Goal: Task Accomplishment & Management: Use online tool/utility

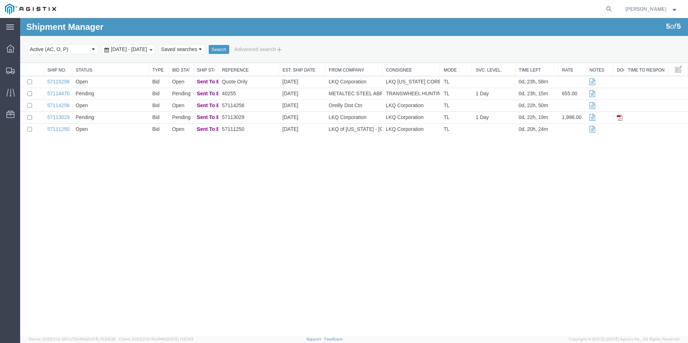
click at [524, 236] on div "Shipment Manager 5 of 5 Search Select status Active (AC, O, P) All Approved Awa…" at bounding box center [353, 177] width 667 height 318
click at [62, 85] on td "57115296" at bounding box center [58, 82] width 28 height 12
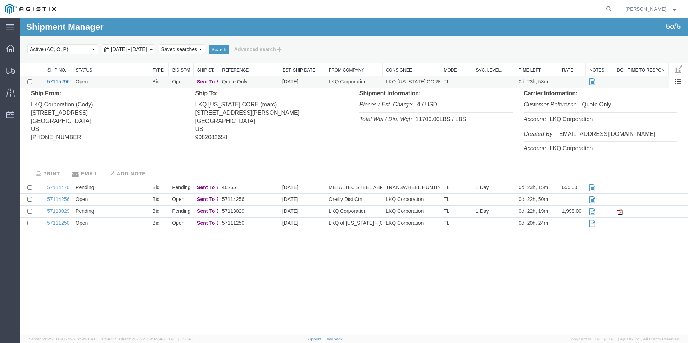
click at [64, 81] on link "57115296" at bounding box center [58, 82] width 22 height 6
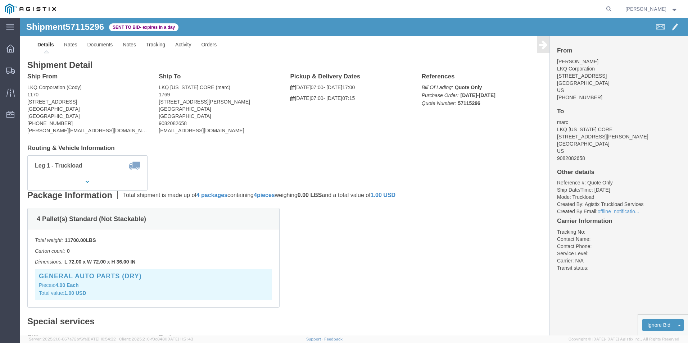
click div "Leg 1 - Truckload Vehicle 1: Standard Dry Van (53 Feet) Number of trucks: 1"
click link "Enter / Modify Bid"
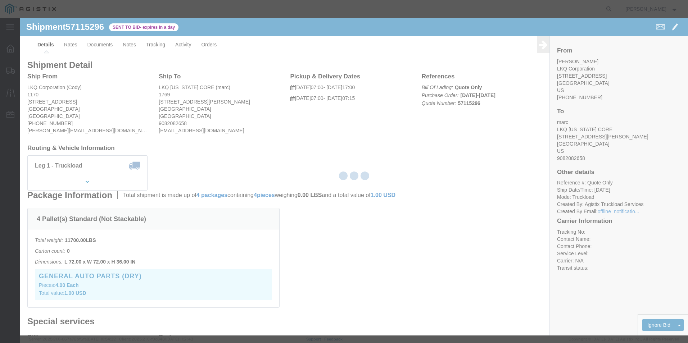
select select "18393"
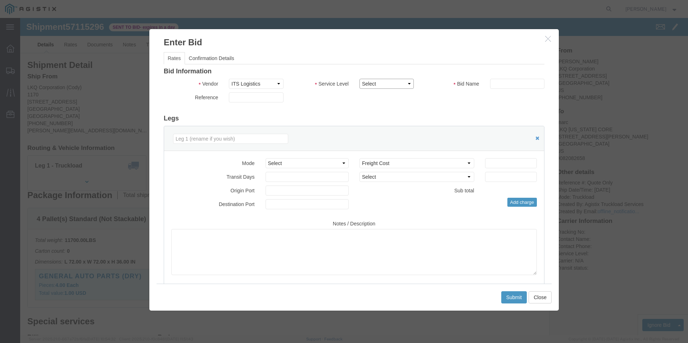
click select "Select Guaranteed Next Day Rail TL Standard 3 - 5 Day"
select select "35343"
click select "Select Guaranteed Next Day Rail TL Standard 3 - 5 Day"
drag, startPoint x: 292, startPoint y: 143, endPoint x: 294, endPoint y: 150, distance: 7.4
click select "Select Air Less than Truckload Multi-Leg Ocean Freight Rail Small Parcel Truckl…"
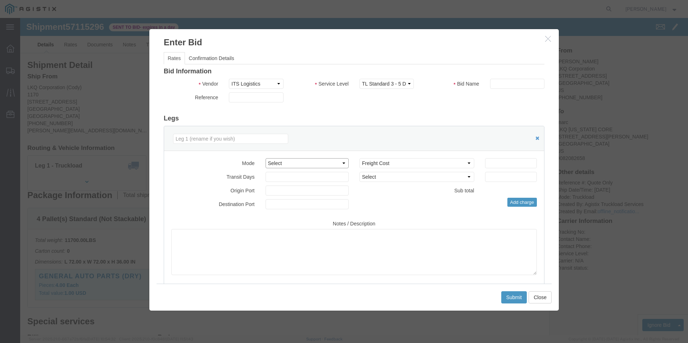
select select "TL"
click select "Select Air Less than Truckload Multi-Leg Ocean Freight Rail Small Parcel Truckl…"
click input "text"
type input "ITS BID"
click input "number"
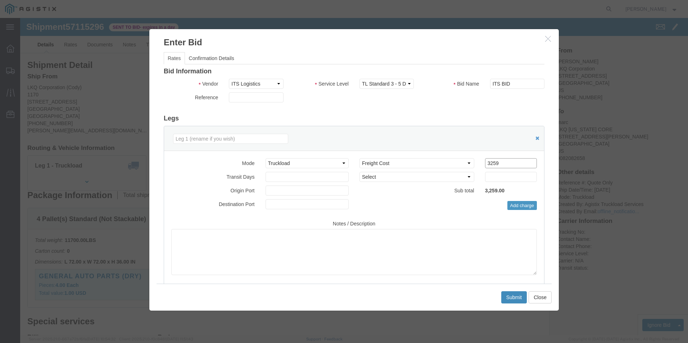
type input "3259"
click button "Submit"
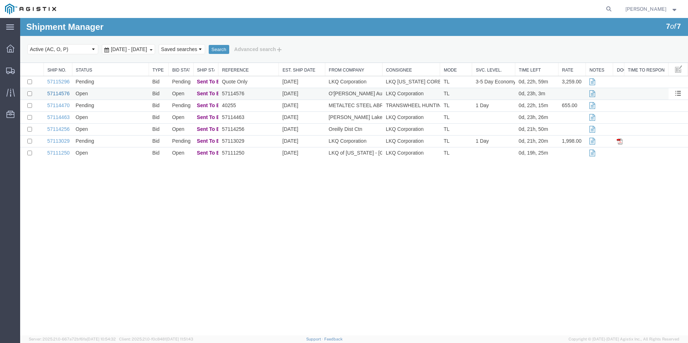
click at [64, 94] on link "57114576" at bounding box center [58, 94] width 22 height 6
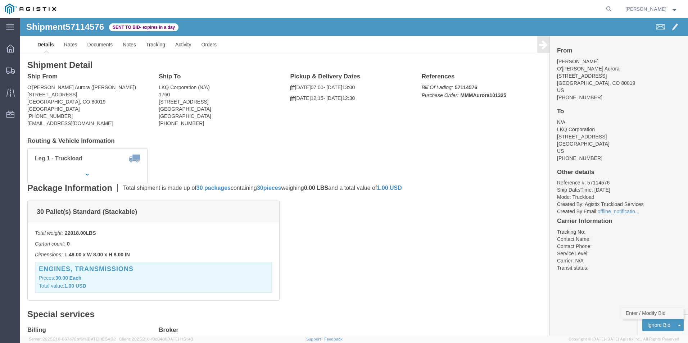
click link "Enter / Modify Bid"
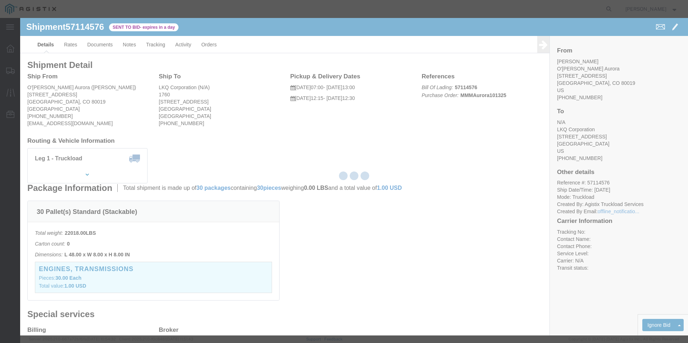
select select "18393"
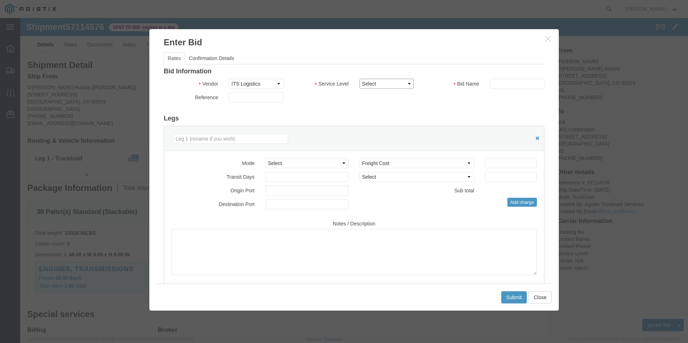
click select "Select Guaranteed Next Day Rail TL Standard 3 - 5 Day"
select select "35343"
click select "Select Guaranteed Next Day Rail TL Standard 3 - 5 Day"
click input "text"
type input "ITS BID"
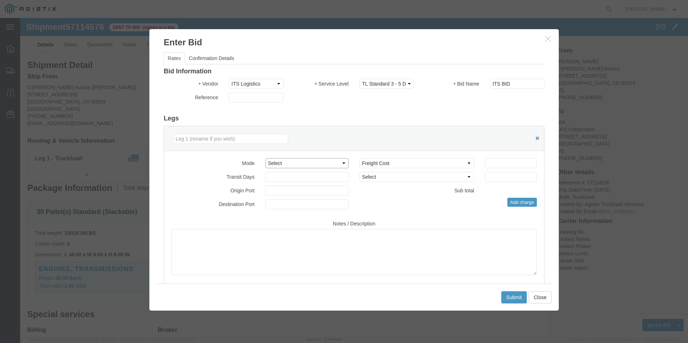
click select "Select Air Less than Truckload Multi-Leg Ocean Freight Rail Small Parcel Truckl…"
select select "TL"
click select "Select Air Less than Truckload Multi-Leg Ocean Freight Rail Small Parcel Truckl…"
click input "number"
click div "Select 2 Day Service 3 Axle Winch Truck 3 to 5 Day Service 96L Domestic Flat Ra…"
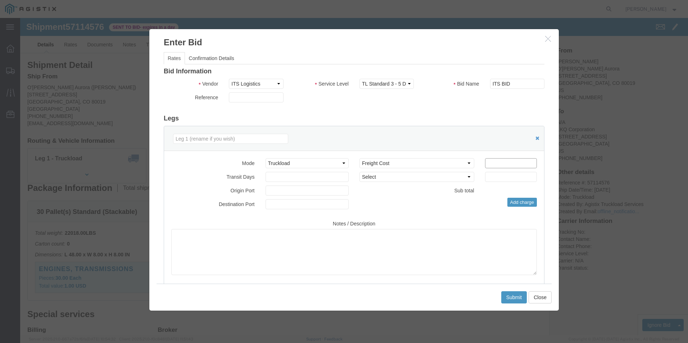
click input "number"
type input "1447"
click button "Submit"
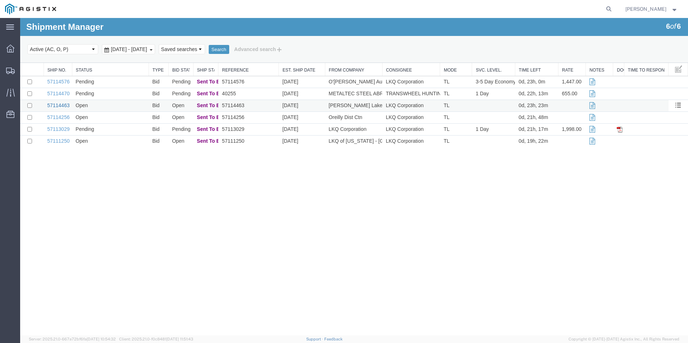
click at [61, 106] on link "57114463" at bounding box center [58, 105] width 22 height 6
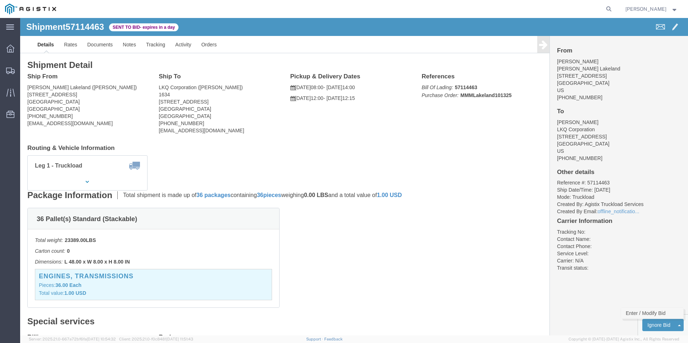
click link "Enter / Modify Bid"
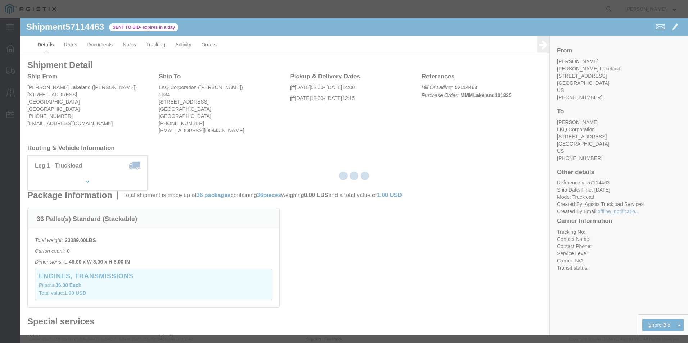
select select "18393"
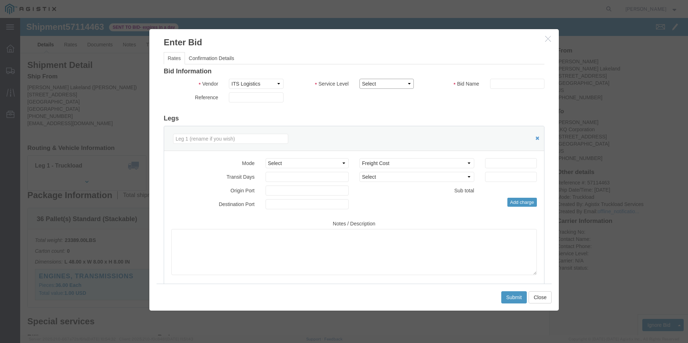
click select "Select Guaranteed Next Day Rail TL Standard 3 - 5 Day"
select select "38971"
click select "Select Guaranteed Next Day Rail TL Standard 3 - 5 Day"
click input "text"
type input "ITS BID"
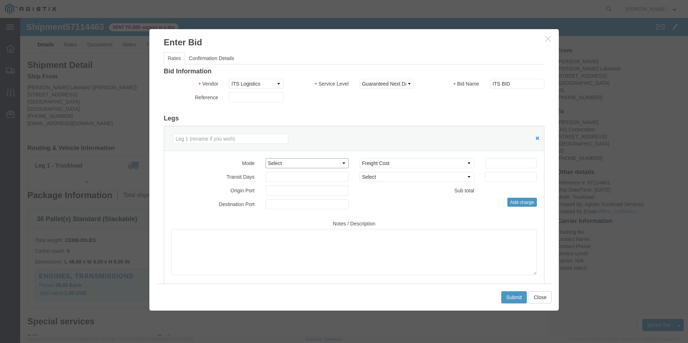
click select "Select Air Less than Truckload Multi-Leg Ocean Freight Rail Small Parcel Truckl…"
select select "TL"
click select "Select Air Less than Truckload Multi-Leg Ocean Freight Rail Small Parcel Truckl…"
click div "Mode Select Air Less than Truckload Multi-Leg Ocean Freight Rail Small Parcel T…"
click input "number"
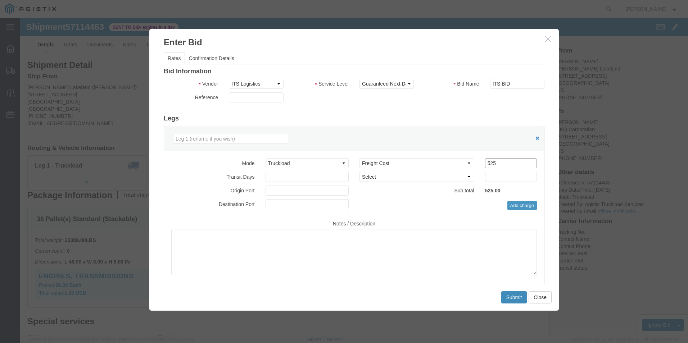
type input "525"
click button "Submit"
